Goal: Communication & Community: Participate in discussion

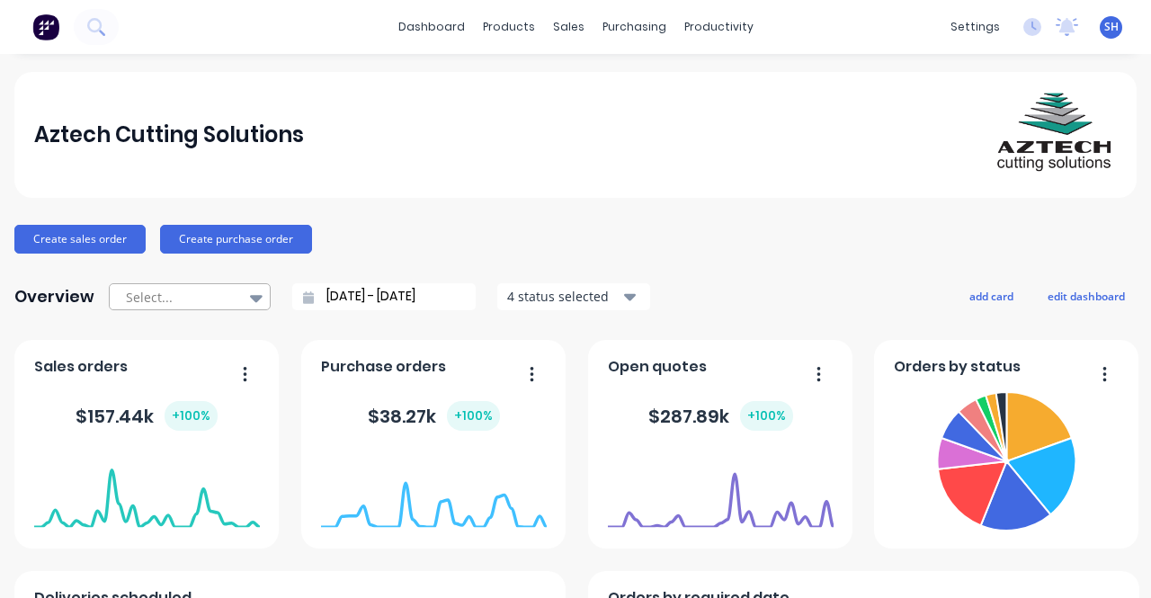
click at [250, 298] on icon at bounding box center [256, 298] width 13 height 7
click at [351, 294] on input "02/08/25 - 02/09/25" at bounding box center [391, 296] width 155 height 27
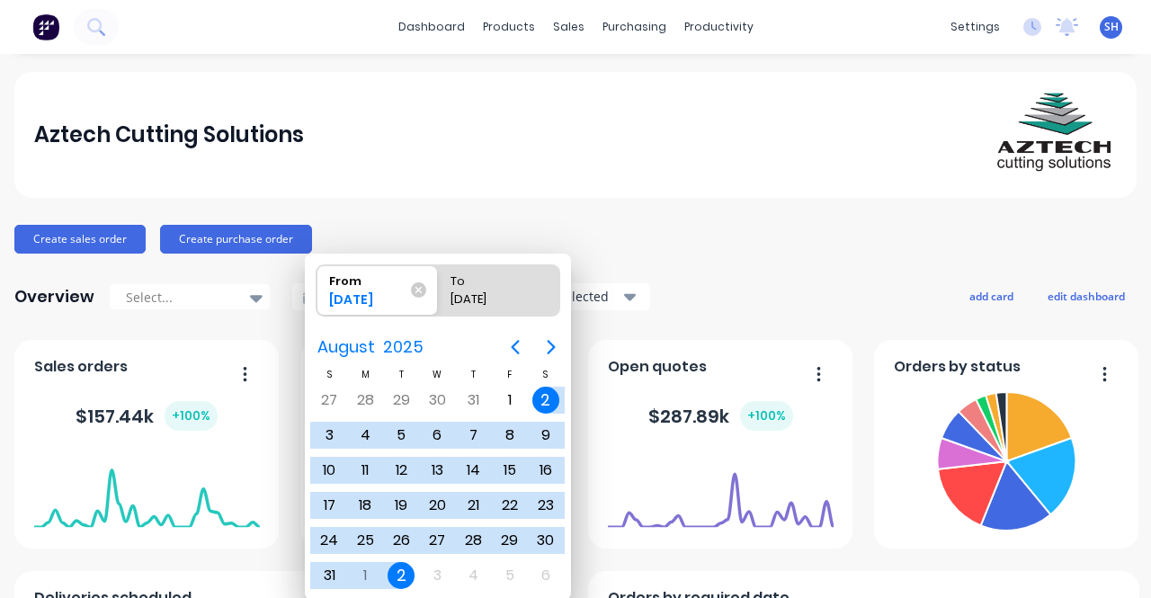
click at [482, 301] on div "02/09/25" at bounding box center [489, 302] width 92 height 25
click at [439, 301] on input "To 02/09/25" at bounding box center [438, 290] width 1 height 50
radio input "true"
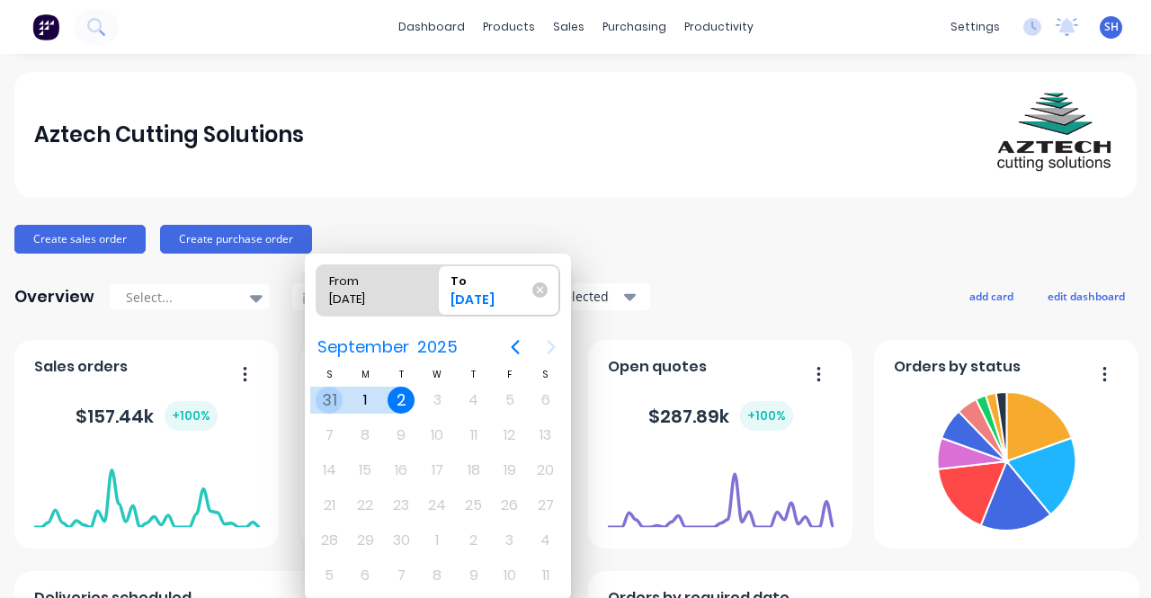
click at [336, 395] on div "31" at bounding box center [329, 400] width 27 height 27
type input "02/08/25 - 31/08/25"
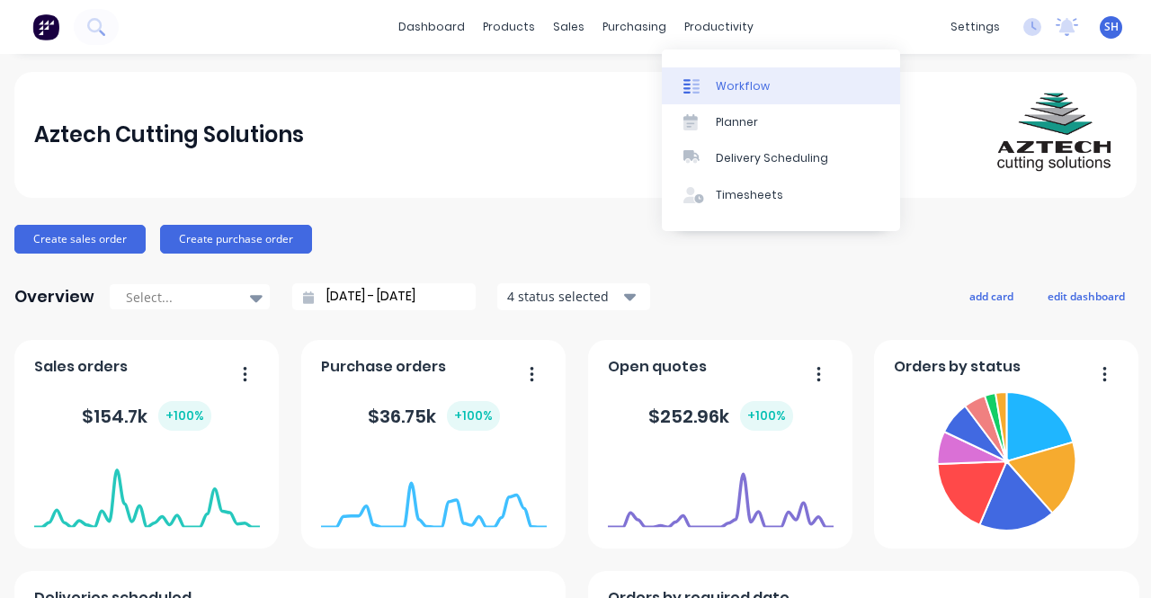
click at [732, 82] on div "Workflow" at bounding box center [743, 86] width 54 height 16
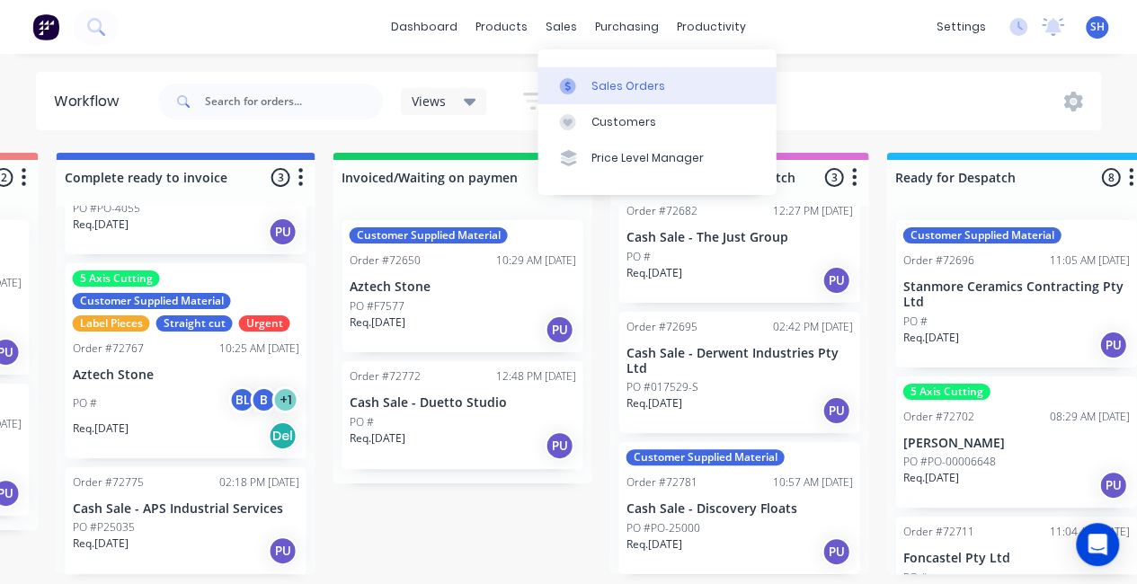
click at [644, 87] on div "Sales Orders" at bounding box center [629, 86] width 74 height 16
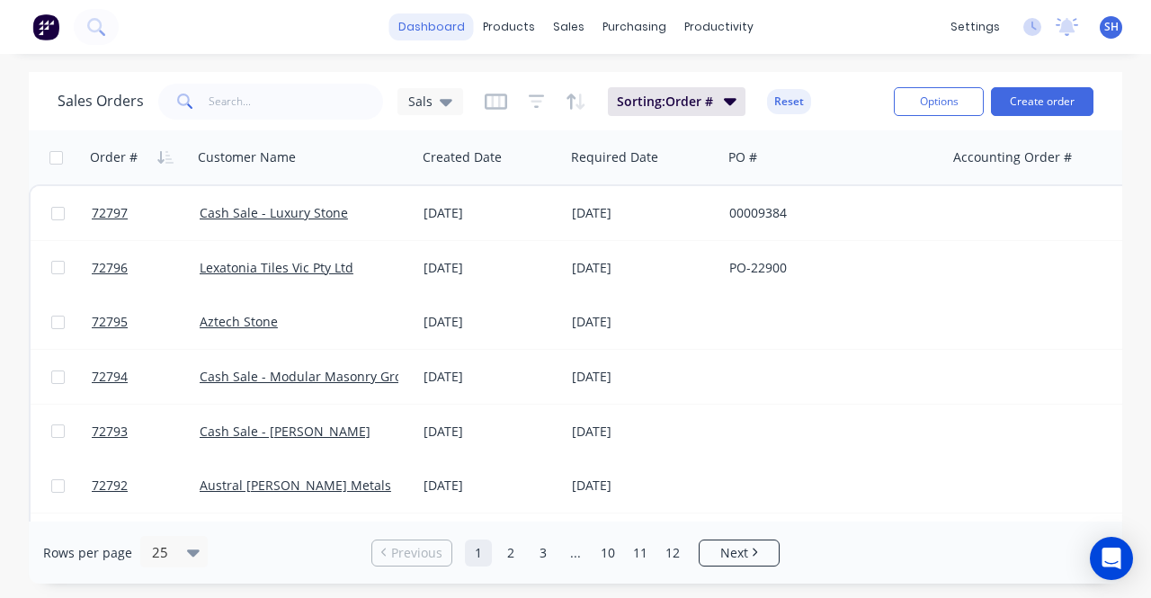
click at [423, 36] on link "dashboard" at bounding box center [431, 26] width 85 height 27
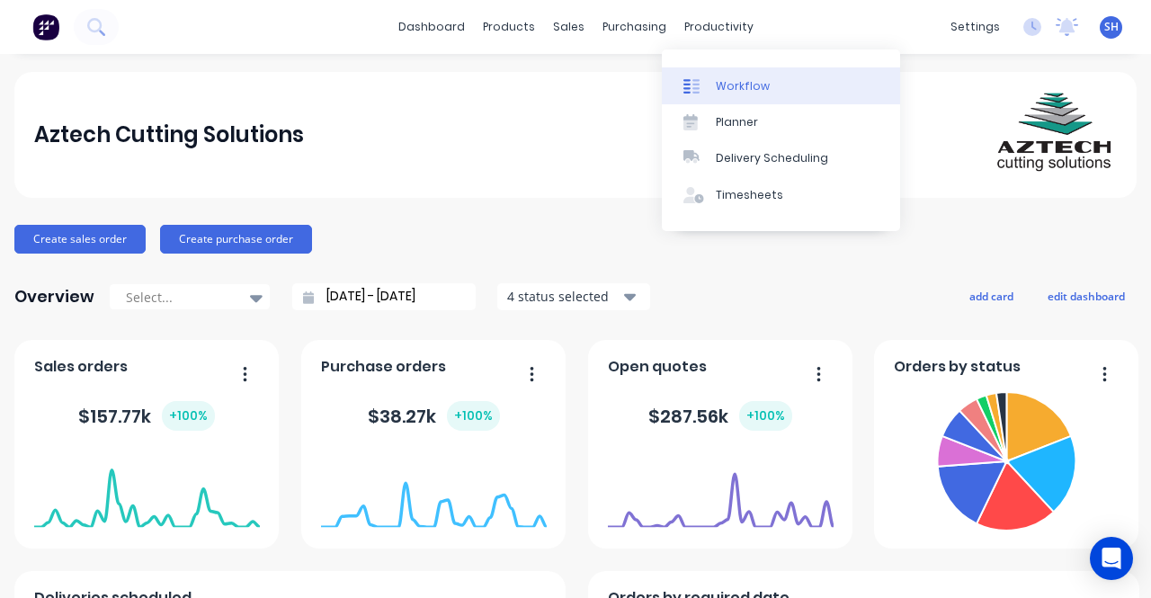
click at [731, 82] on div "Workflow" at bounding box center [743, 86] width 54 height 16
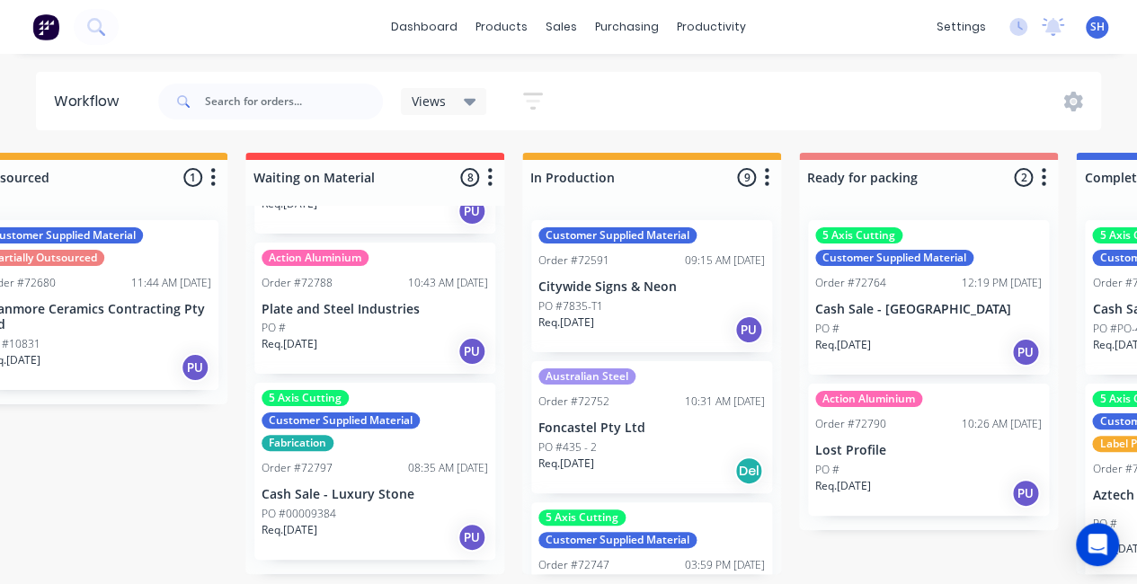
scroll to position [90, 0]
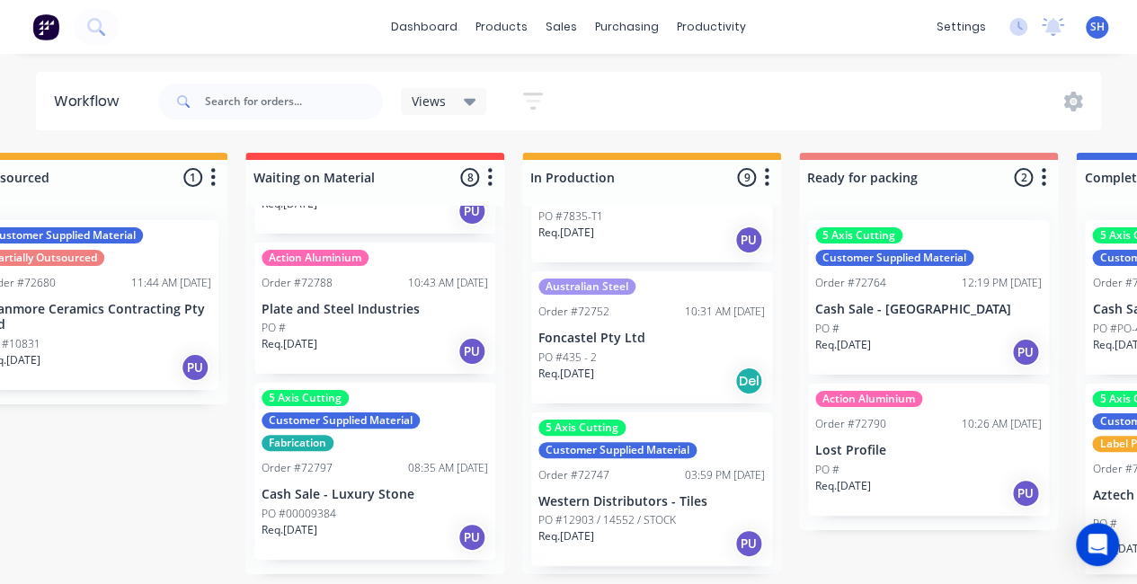
click at [610, 370] on div "Req. 02/09/25 Del" at bounding box center [652, 381] width 227 height 31
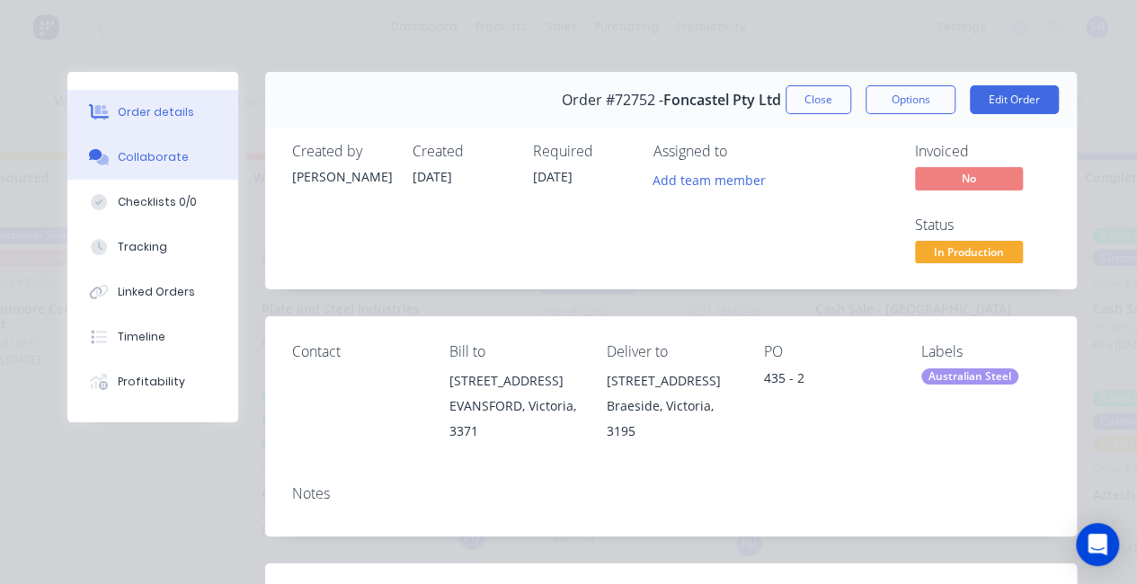
click at [164, 166] on button "Collaborate" at bounding box center [152, 157] width 171 height 45
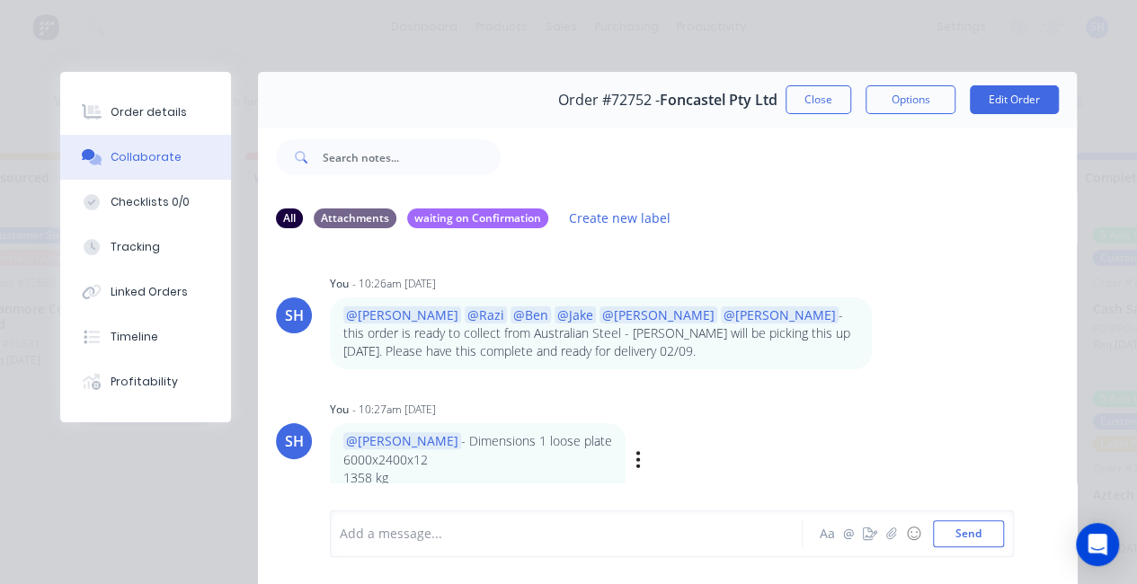
scroll to position [94, 0]
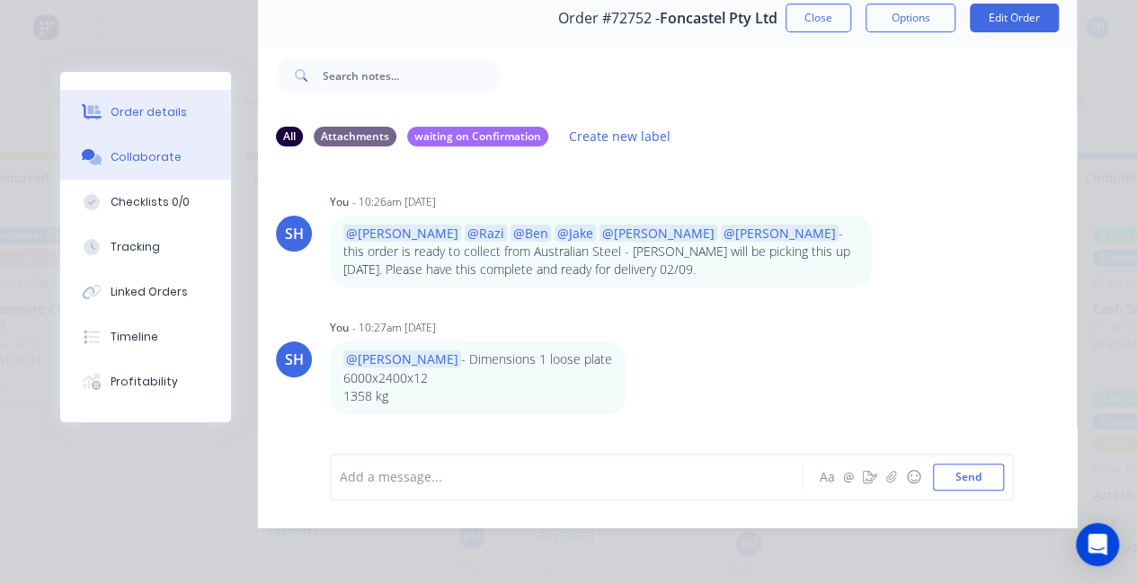
click at [168, 120] on button "Order details" at bounding box center [145, 112] width 171 height 45
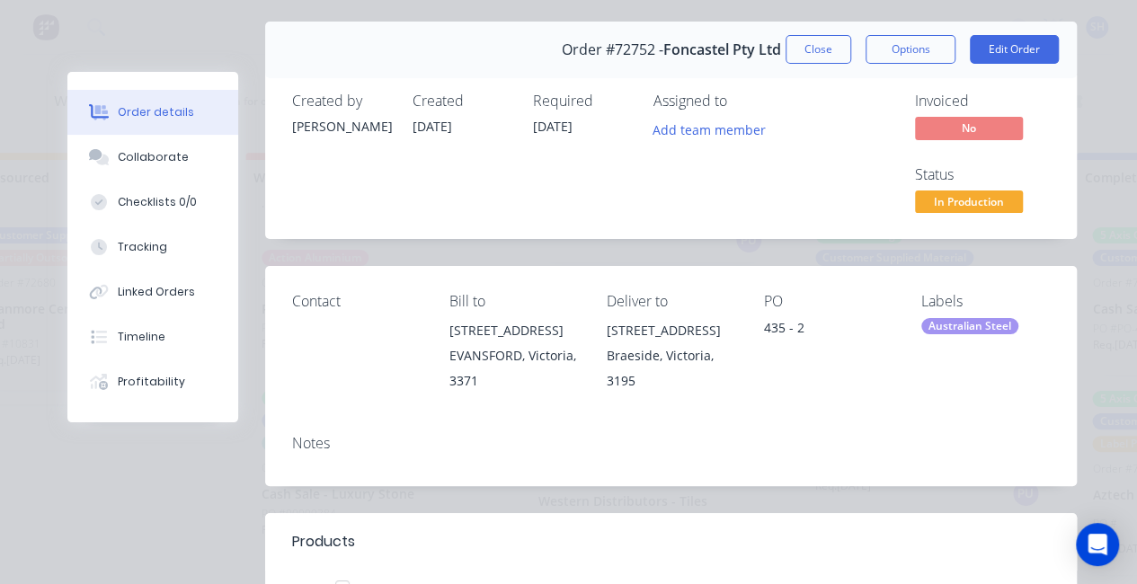
scroll to position [0, 0]
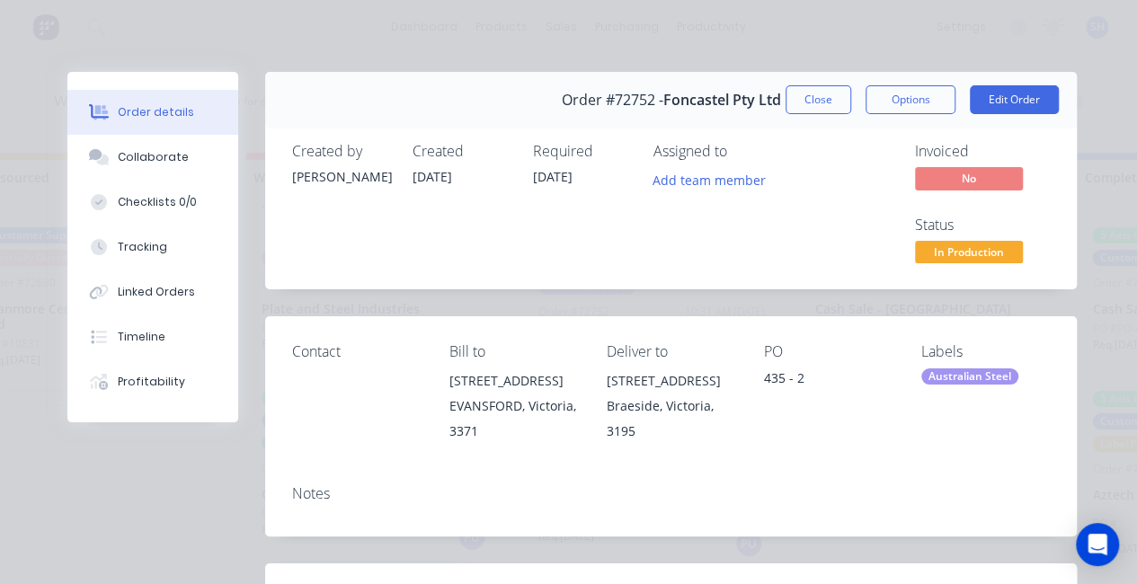
click at [804, 101] on button "Close" at bounding box center [819, 99] width 66 height 29
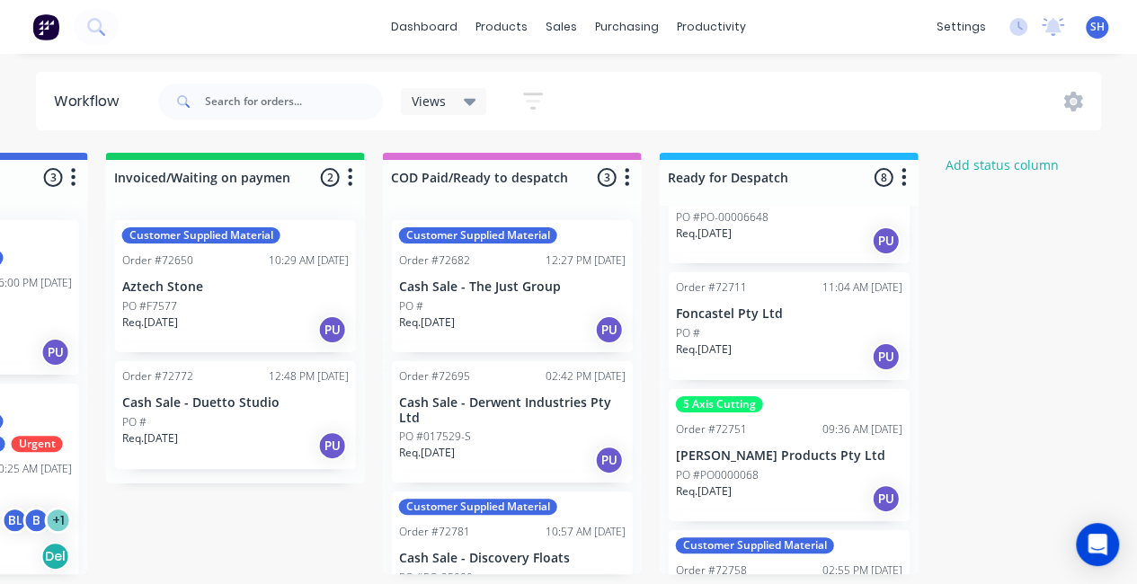
scroll to position [180, 0]
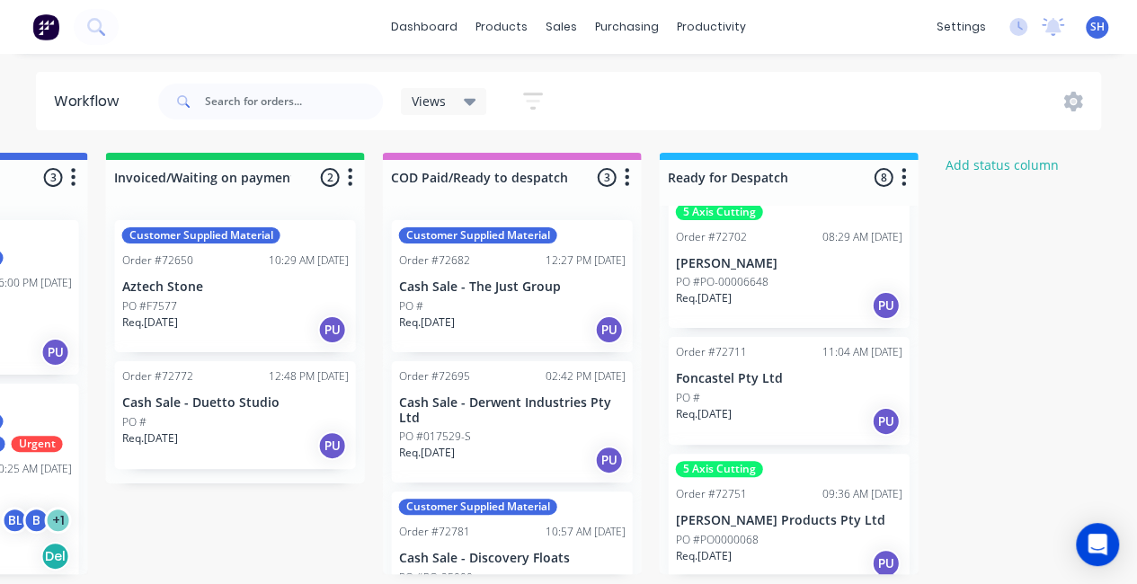
click at [766, 391] on div "PO #" at bounding box center [789, 398] width 227 height 16
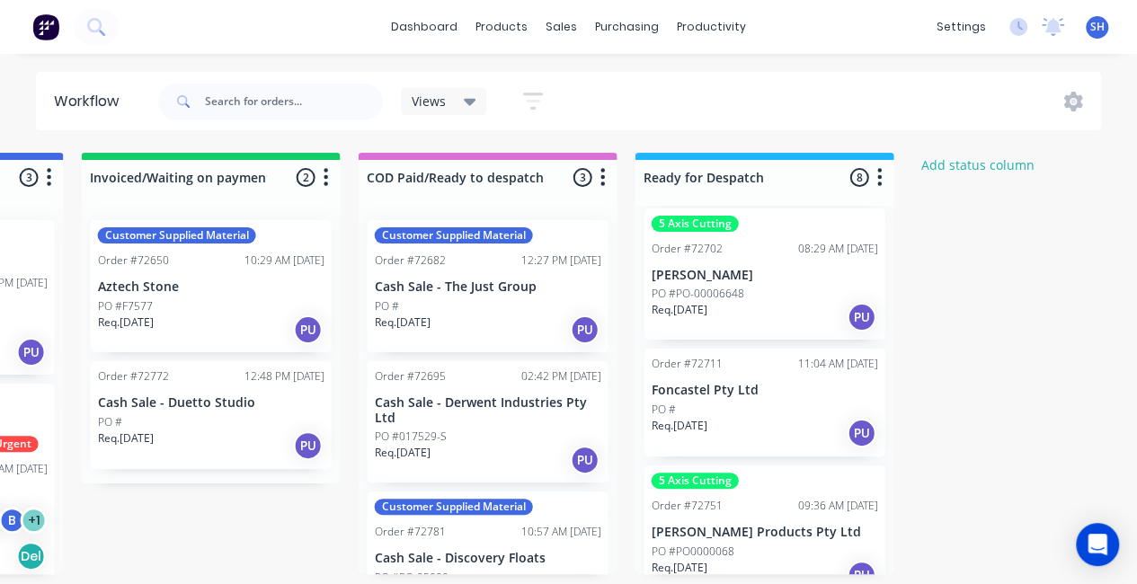
scroll to position [180, 0]
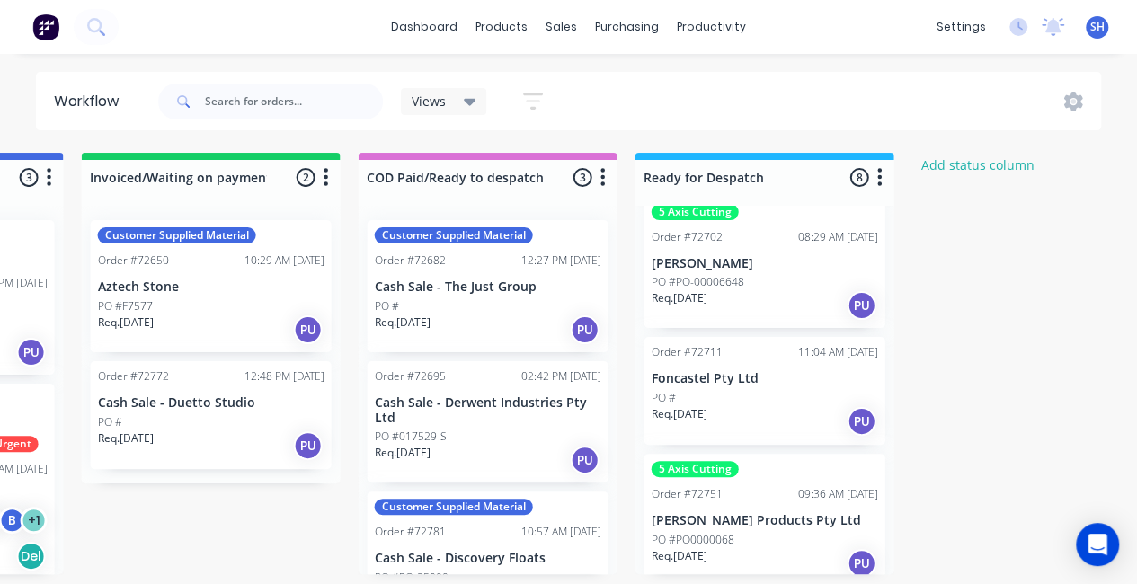
click at [711, 432] on div "Req. [DATE] PU" at bounding box center [765, 421] width 227 height 31
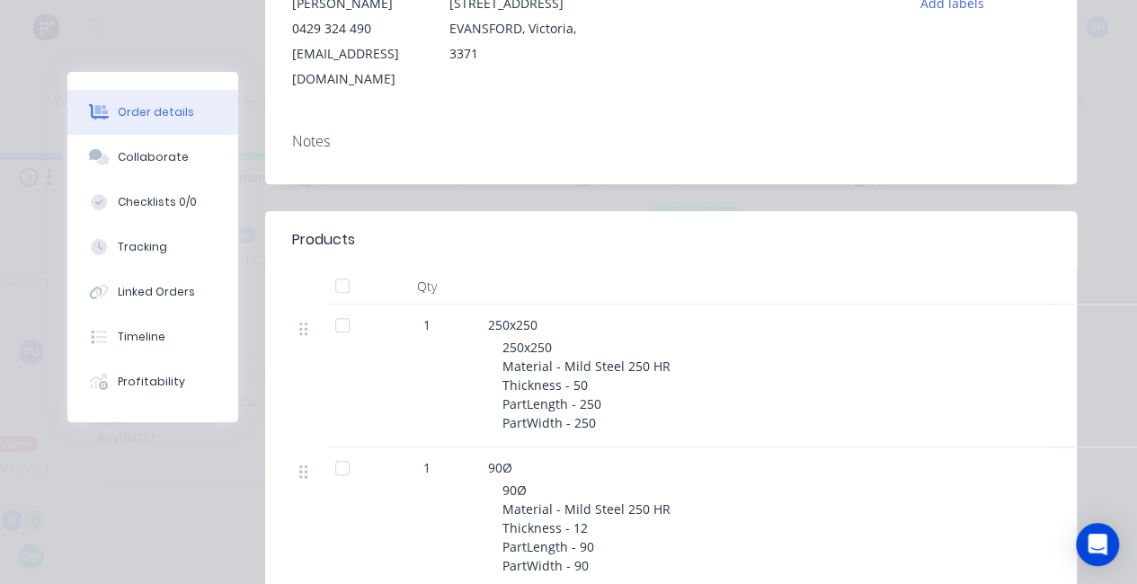
scroll to position [539, 0]
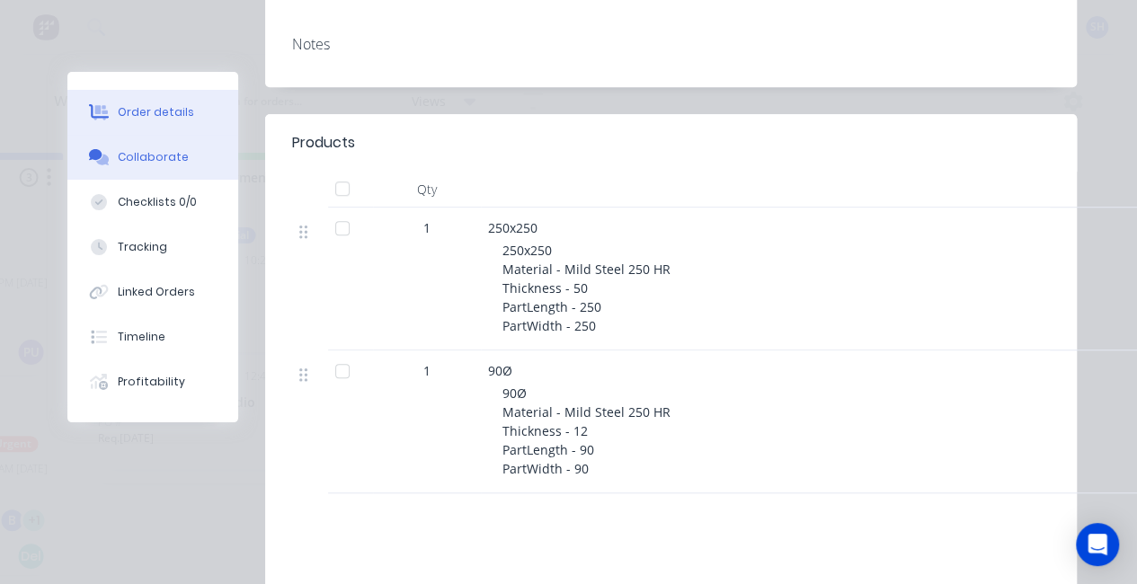
click at [167, 169] on button "Collaborate" at bounding box center [152, 157] width 171 height 45
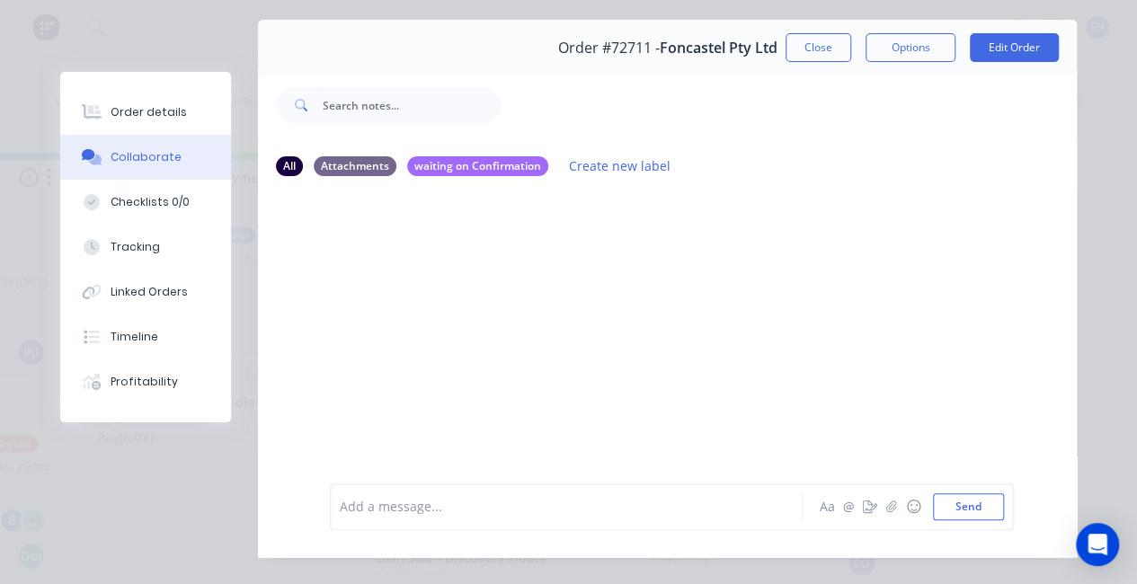
scroll to position [90, 0]
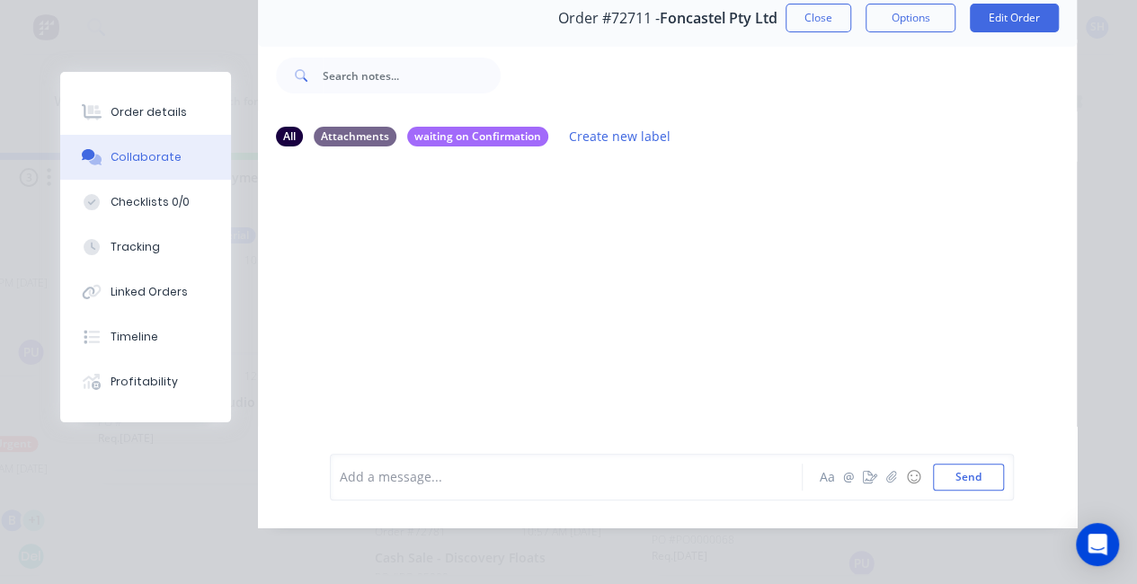
click at [417, 491] on div "Add a message..." at bounding box center [571, 477] width 462 height 27
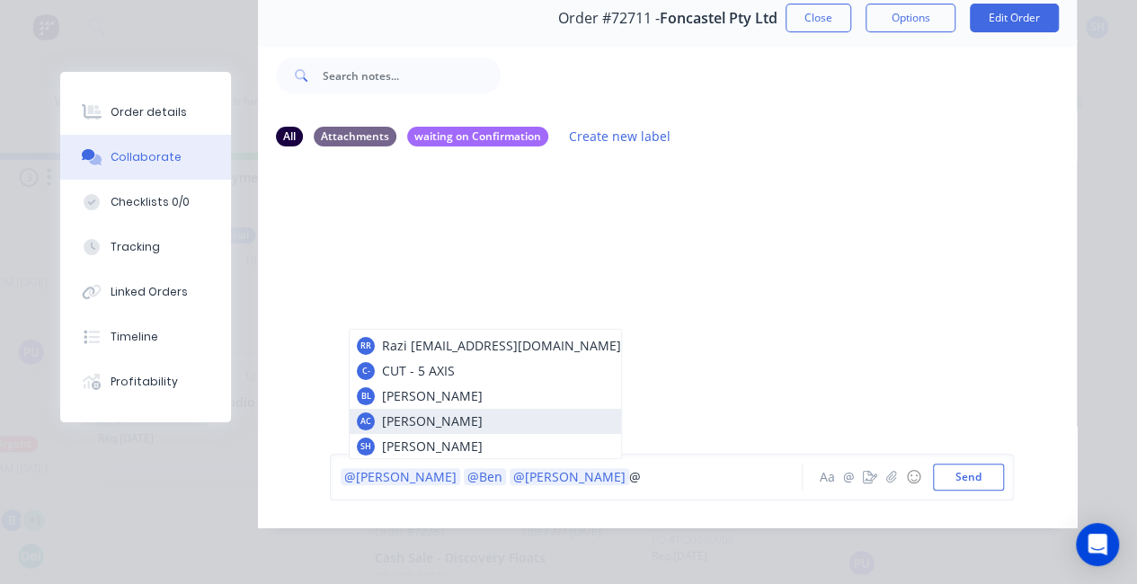
scroll to position [0, 0]
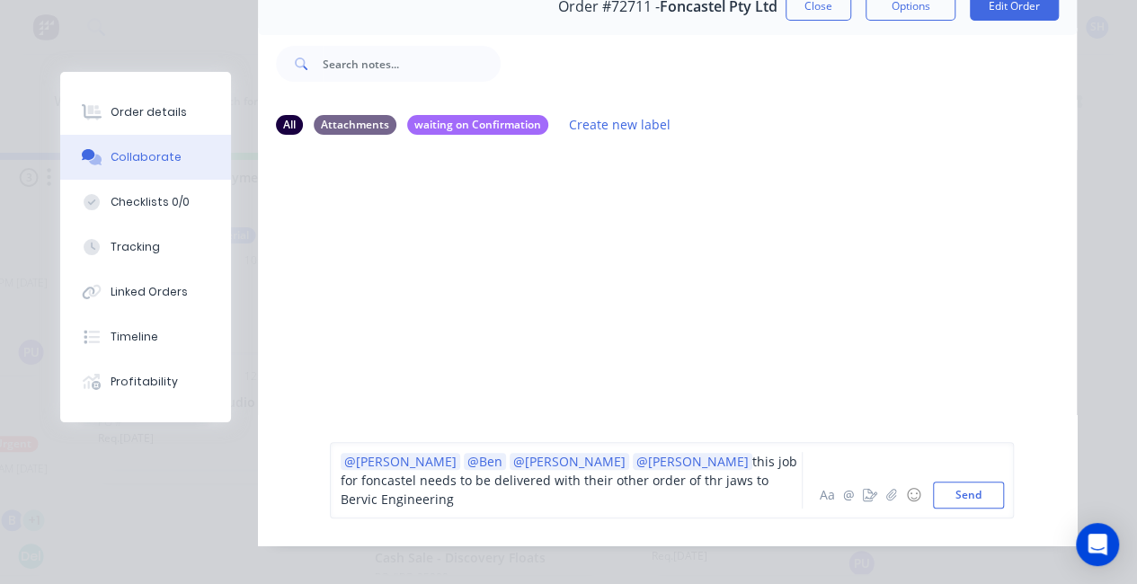
click at [553, 496] on span "this job for foncastel needs to be delivered with their other order of thr jaws…" at bounding box center [571, 480] width 460 height 55
click at [728, 497] on div "@Brett @Ben @Aaron @Patrick this job for foncastel needs to be delivered with t…" at bounding box center [571, 480] width 461 height 57
click at [953, 490] on button "Send" at bounding box center [968, 495] width 71 height 27
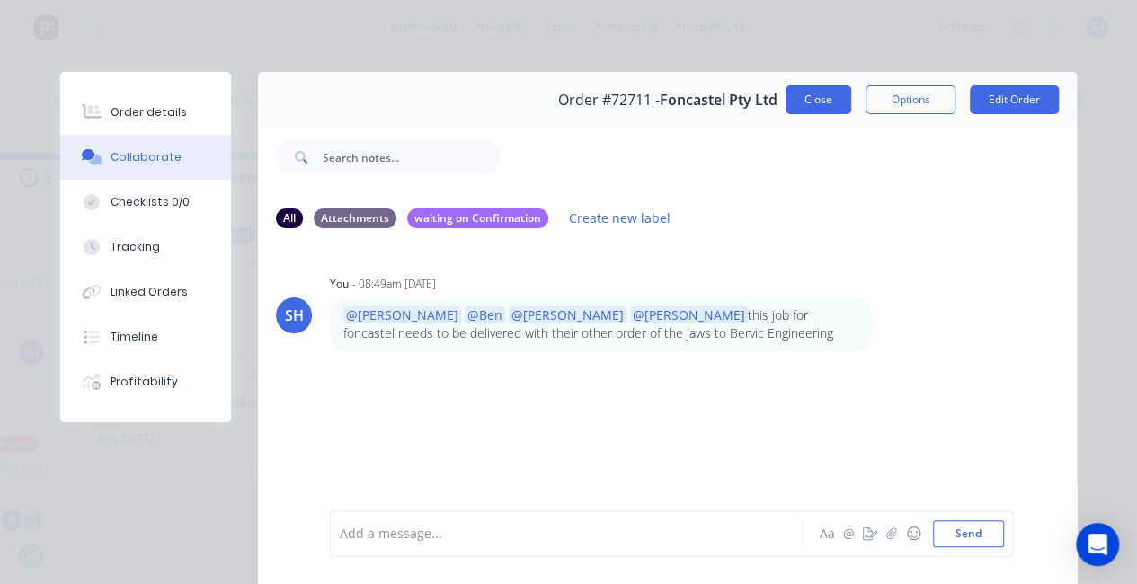
click at [827, 100] on button "Close" at bounding box center [819, 99] width 66 height 29
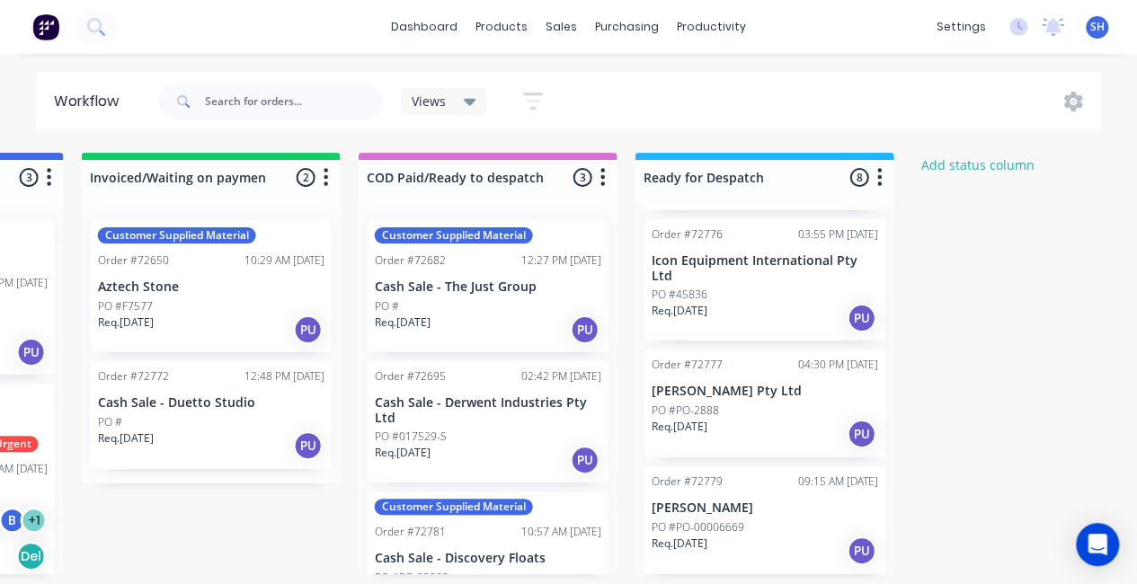
scroll to position [173, 0]
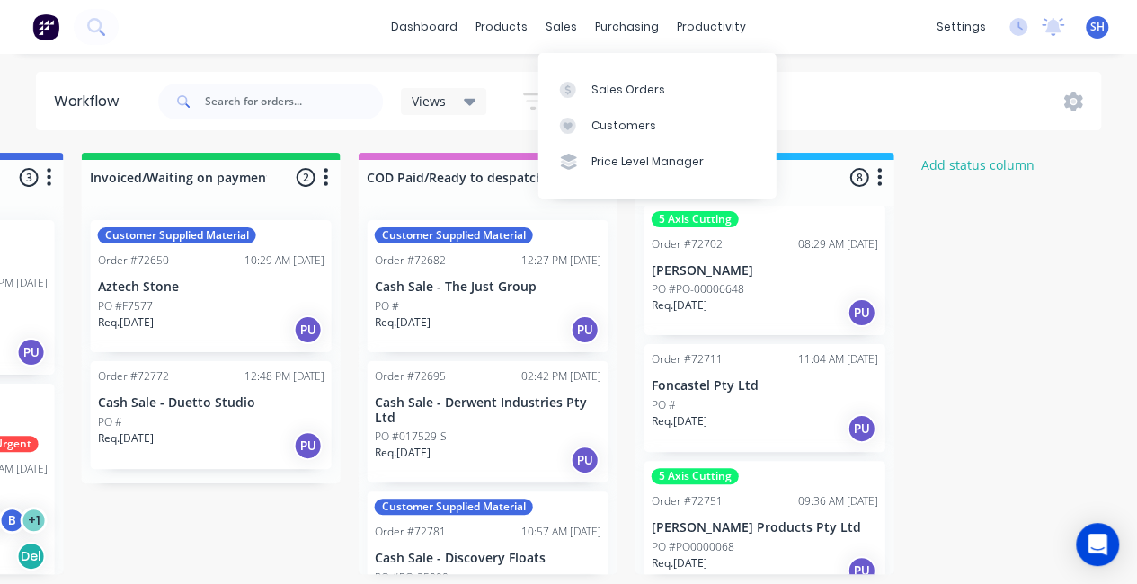
click at [613, 90] on div "Sales Orders" at bounding box center [629, 90] width 74 height 16
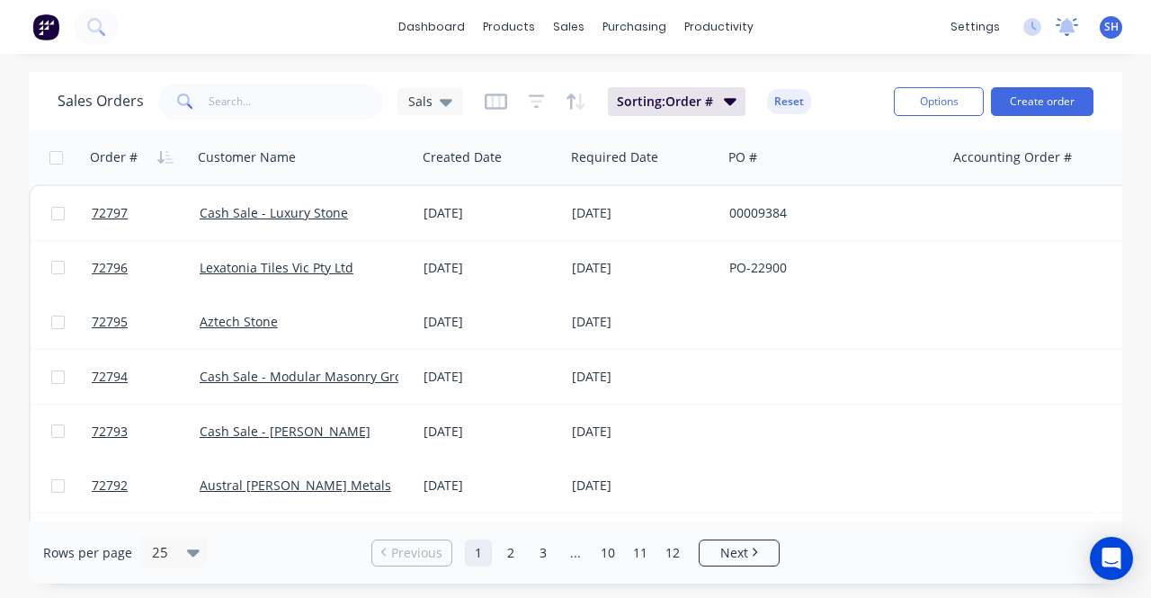
click at [1064, 27] on icon at bounding box center [1067, 25] width 16 height 14
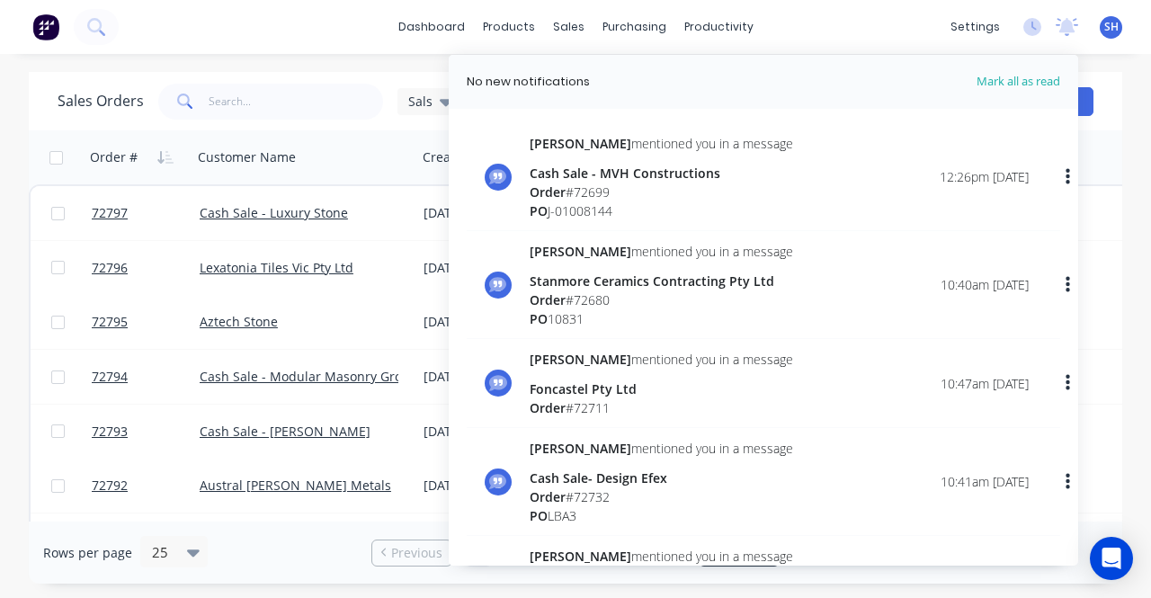
click at [629, 285] on div "Stanmore Ceramics Contracting Pty Ltd" at bounding box center [661, 281] width 263 height 19
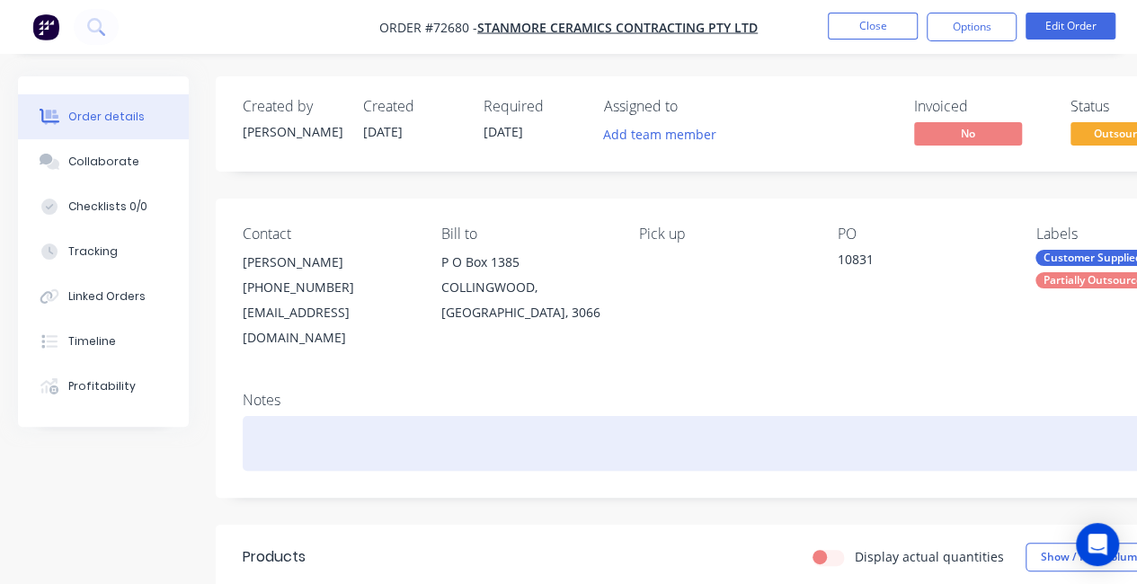
scroll to position [450, 0]
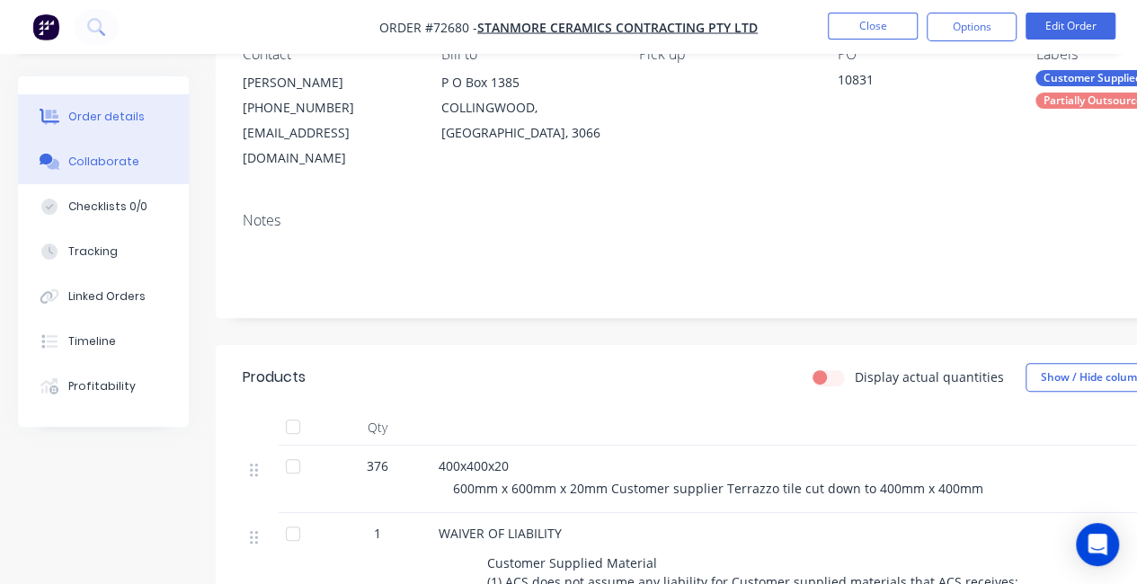
click at [101, 165] on div "Collaborate" at bounding box center [103, 162] width 71 height 16
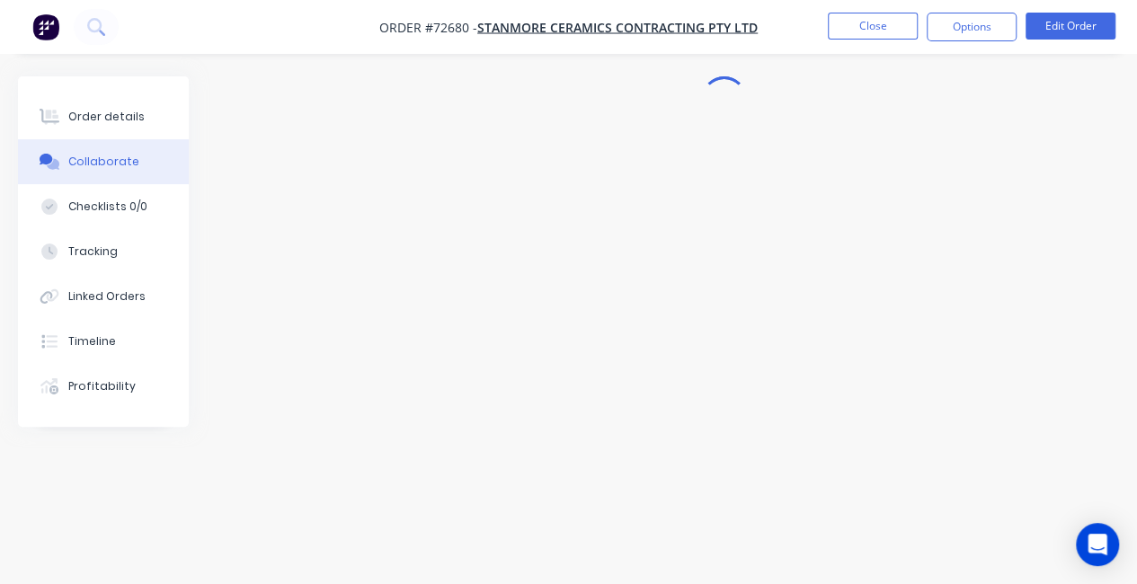
scroll to position [40, 0]
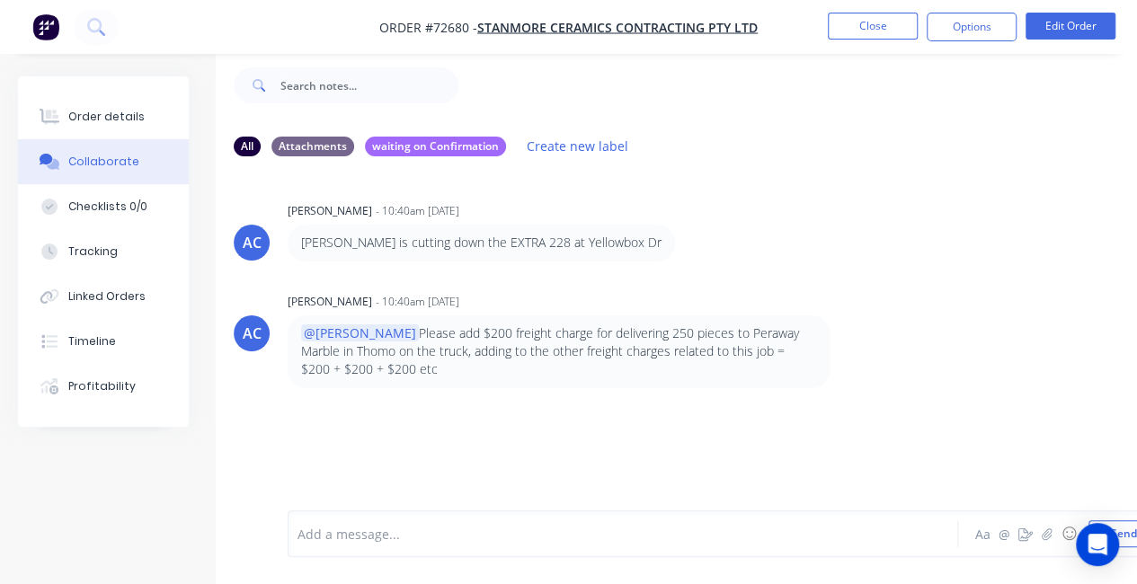
click at [541, 432] on div "AC [PERSON_NAME] - 10:40am [DATE] [PERSON_NAME] is cutting down the EXTRA 228 a…" at bounding box center [724, 327] width 1017 height 313
click at [144, 104] on button "Order details" at bounding box center [103, 116] width 171 height 45
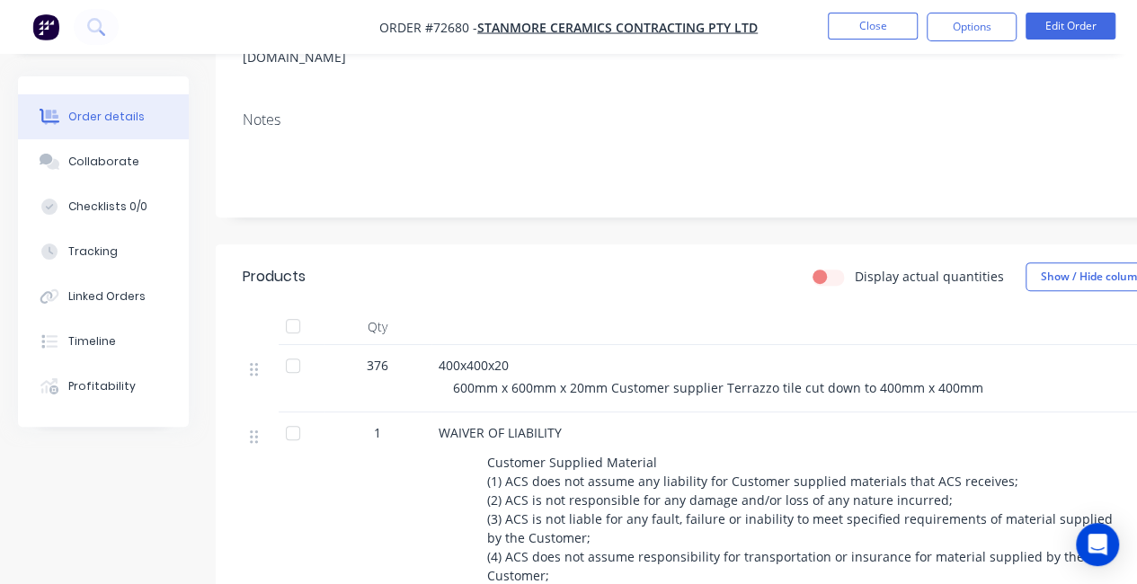
scroll to position [309, 0]
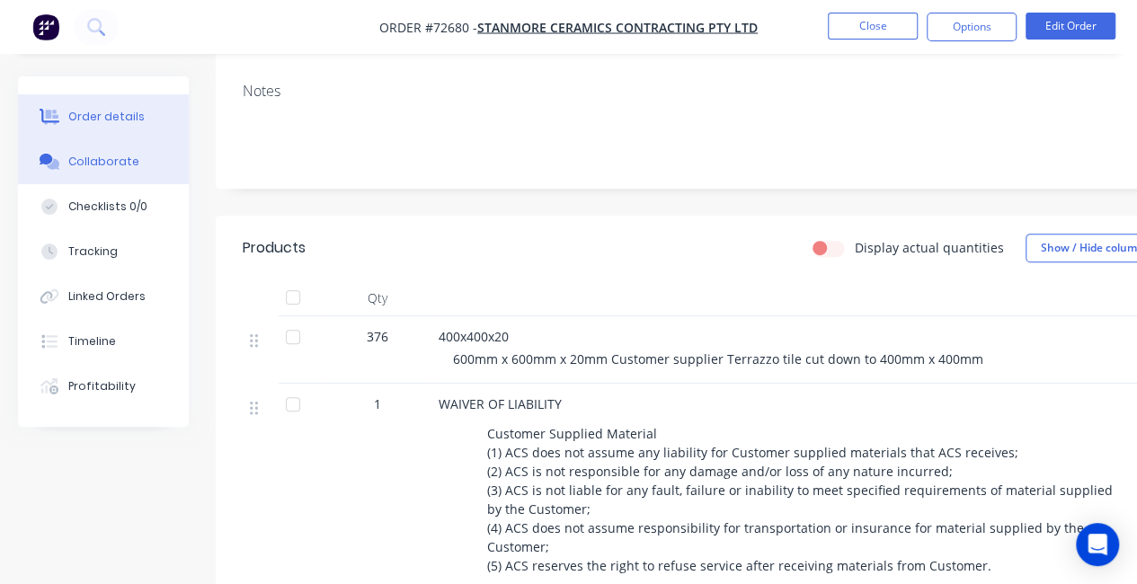
click at [127, 147] on button "Collaborate" at bounding box center [103, 161] width 171 height 45
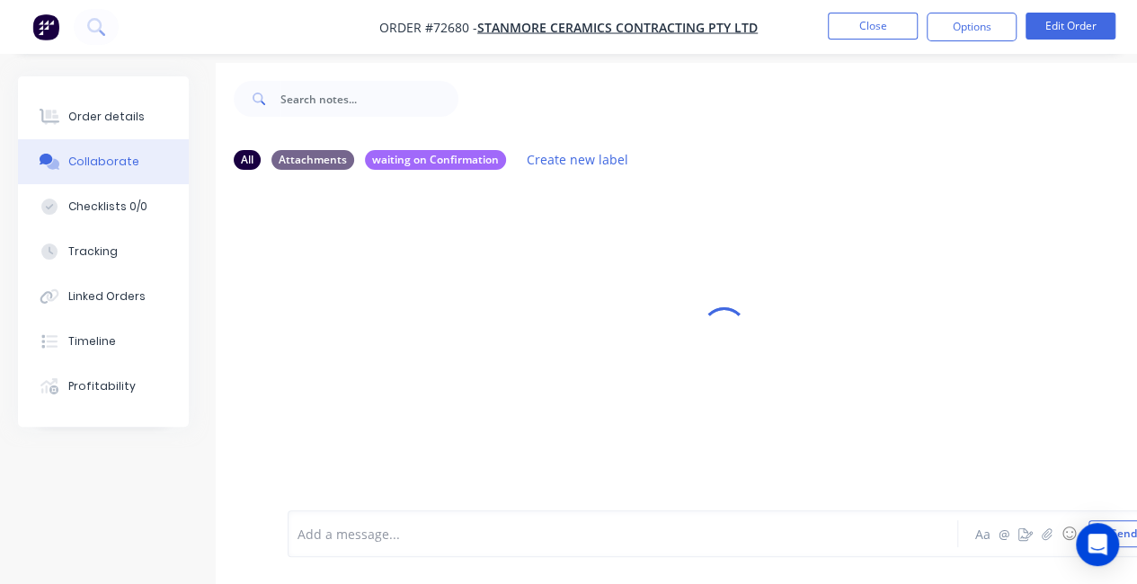
scroll to position [40, 0]
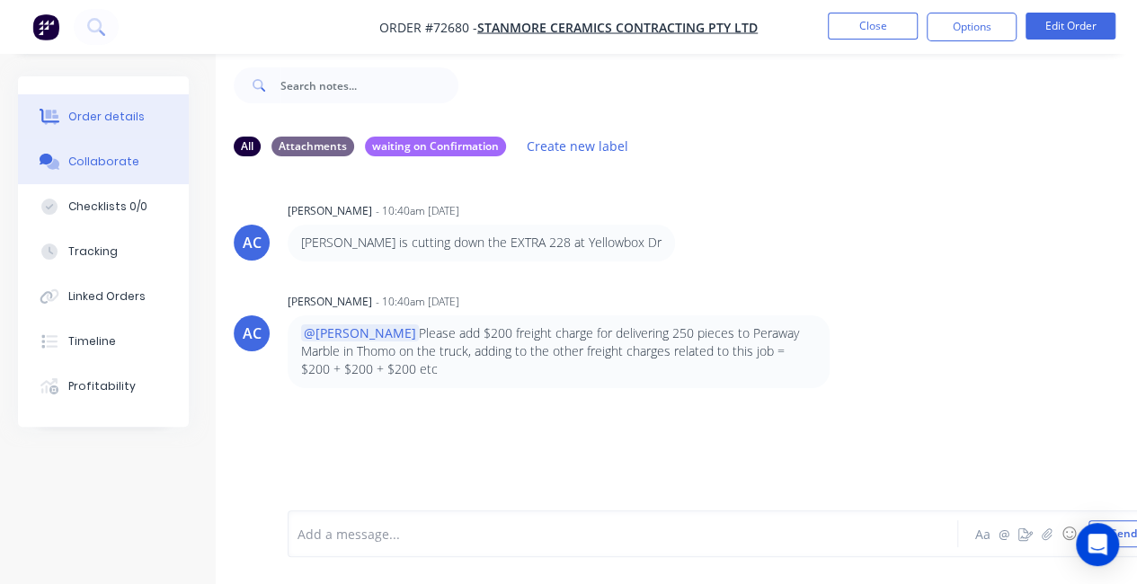
drag, startPoint x: 112, startPoint y: 142, endPoint x: 106, endPoint y: 123, distance: 19.9
click at [112, 141] on button "Collaborate" at bounding box center [103, 161] width 171 height 45
click at [104, 119] on div "Order details" at bounding box center [106, 117] width 76 height 16
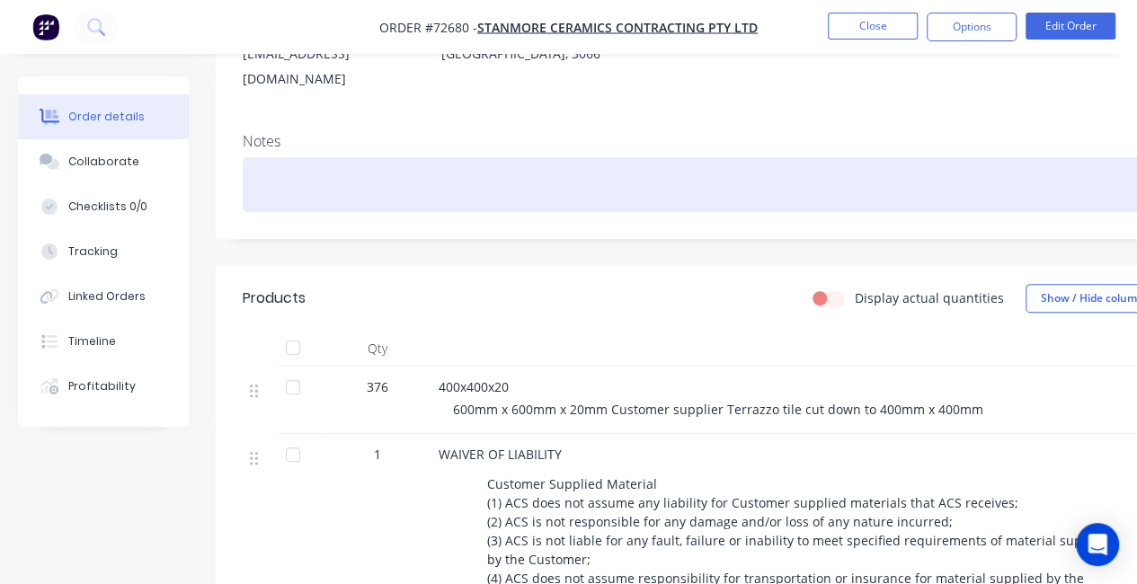
scroll to position [309, 0]
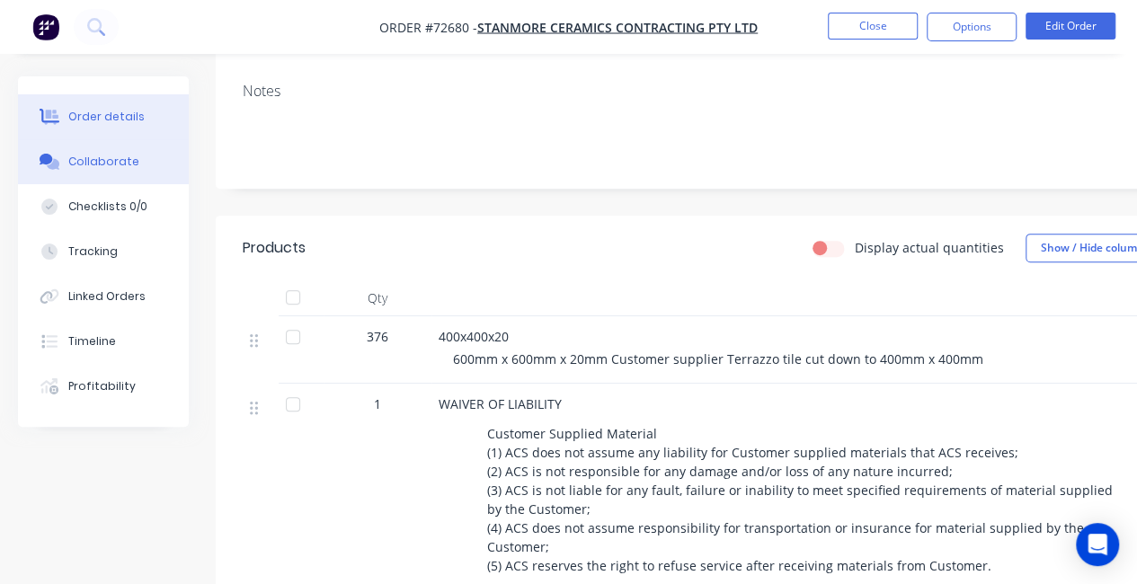
click at [111, 165] on div "Collaborate" at bounding box center [103, 162] width 71 height 16
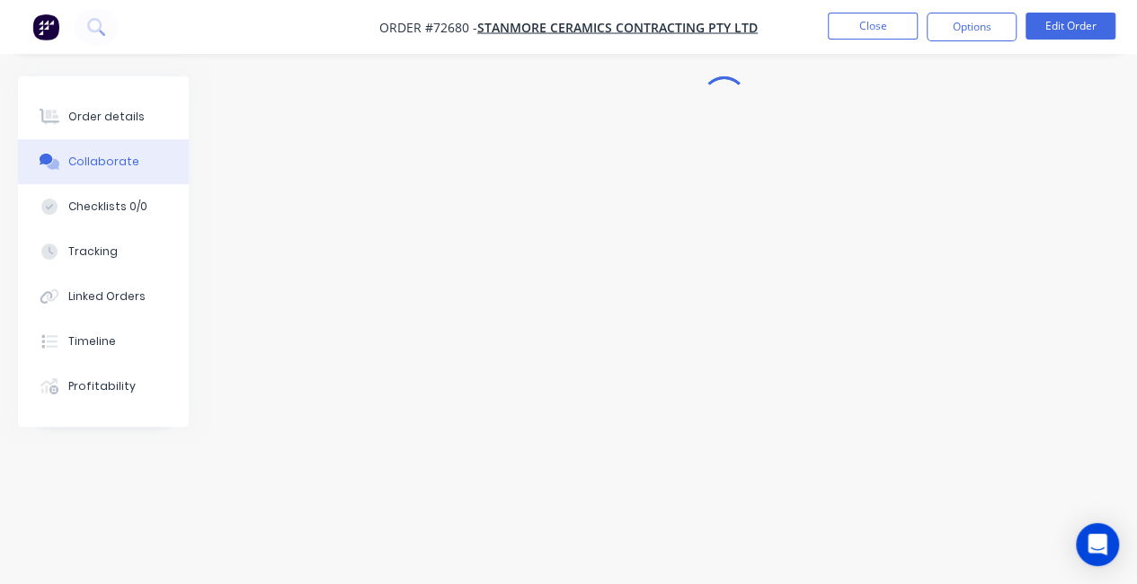
scroll to position [40, 0]
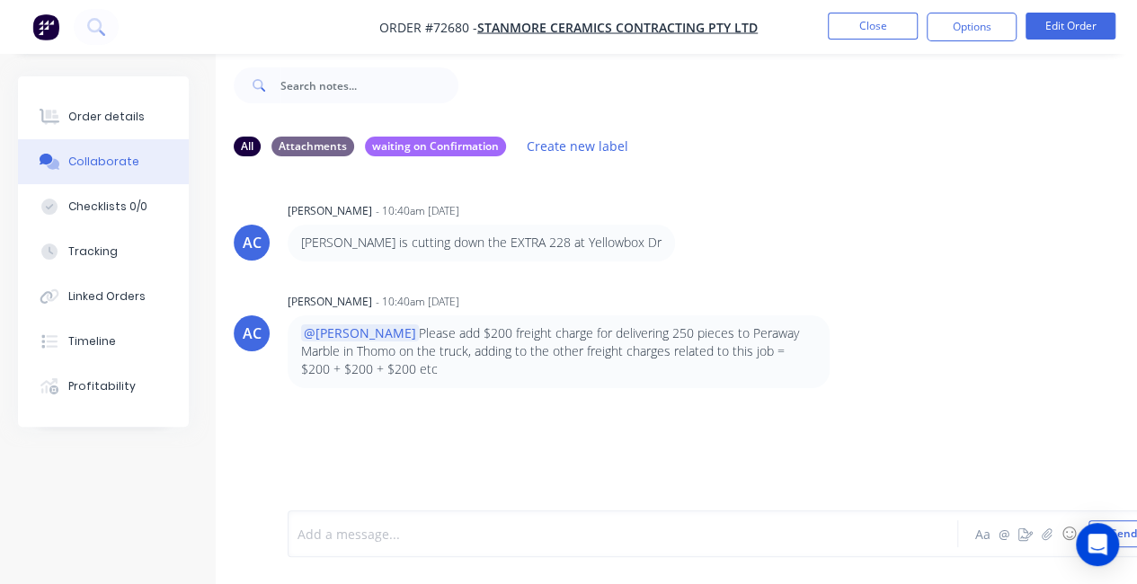
click at [392, 526] on div at bounding box center [621, 534] width 646 height 19
click at [879, 32] on button "Close" at bounding box center [873, 26] width 90 height 27
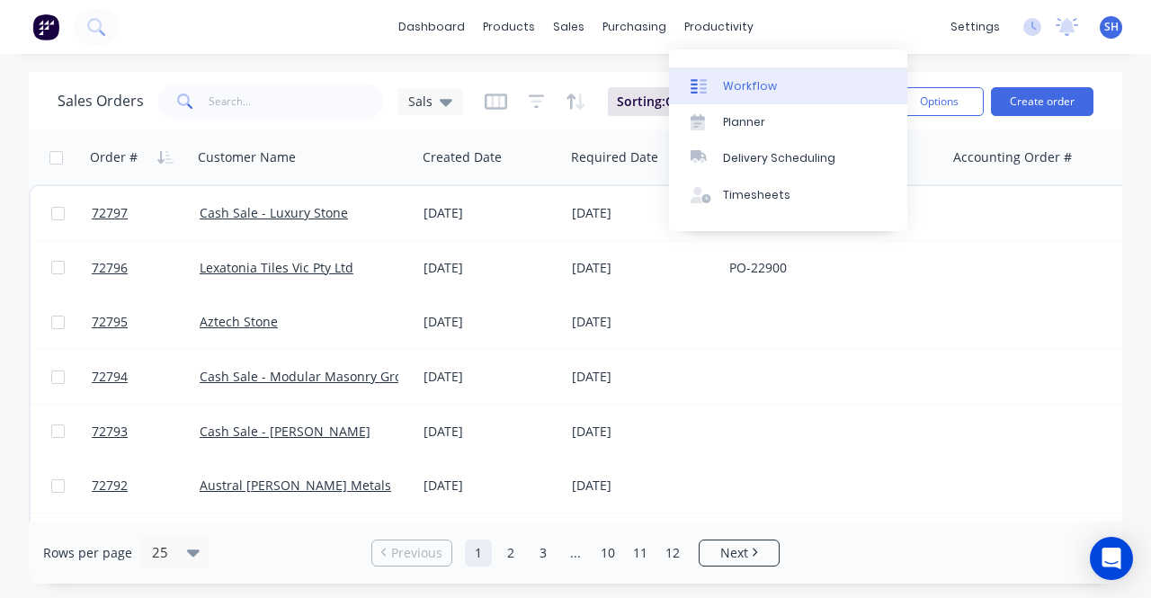
click at [780, 94] on link "Workflow" at bounding box center [788, 85] width 238 height 36
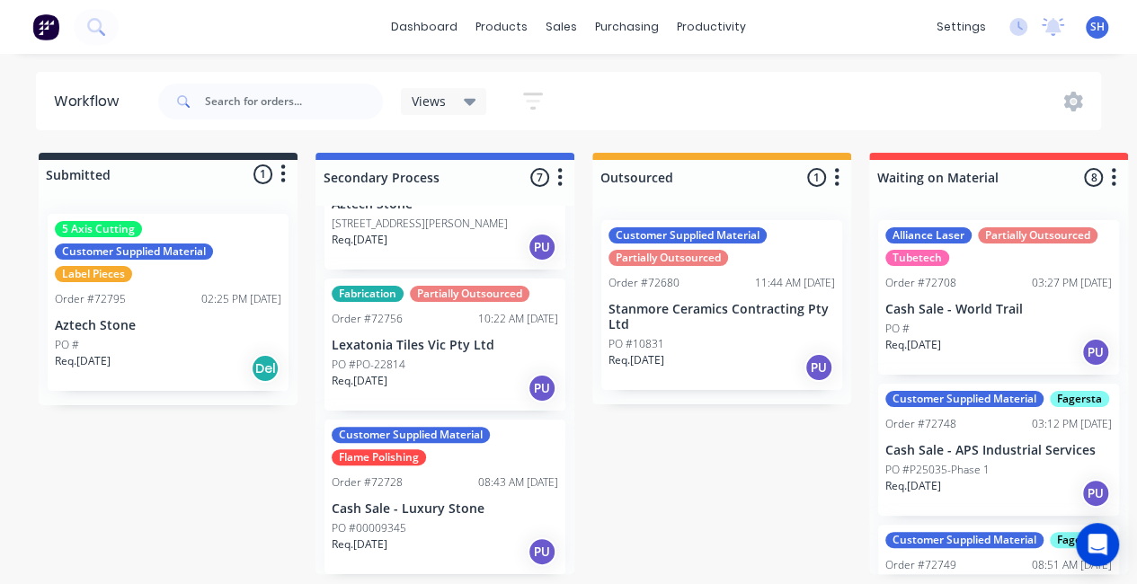
scroll to position [4, 0]
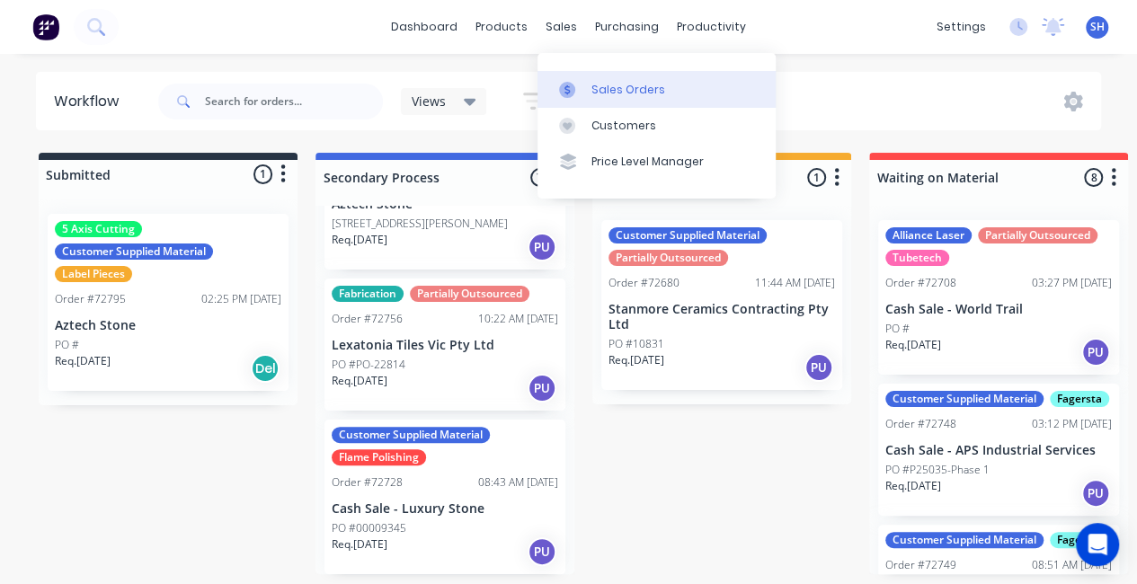
click at [615, 84] on div "Sales Orders" at bounding box center [629, 90] width 74 height 16
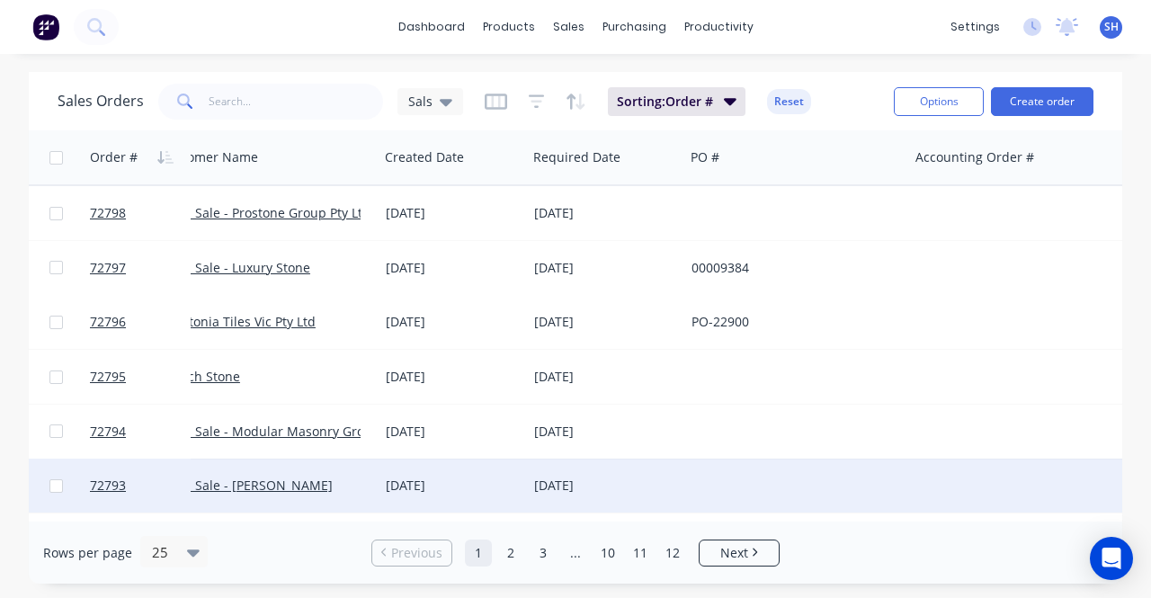
scroll to position [0, 33]
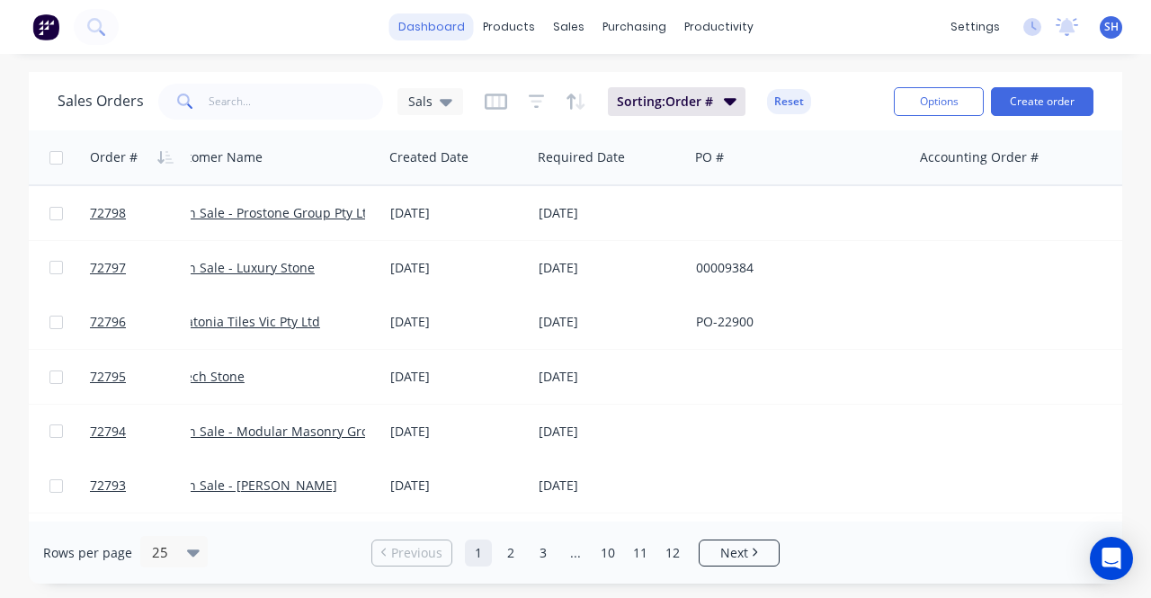
click at [422, 33] on link "dashboard" at bounding box center [431, 26] width 85 height 27
